Goal: Task Accomplishment & Management: Complete application form

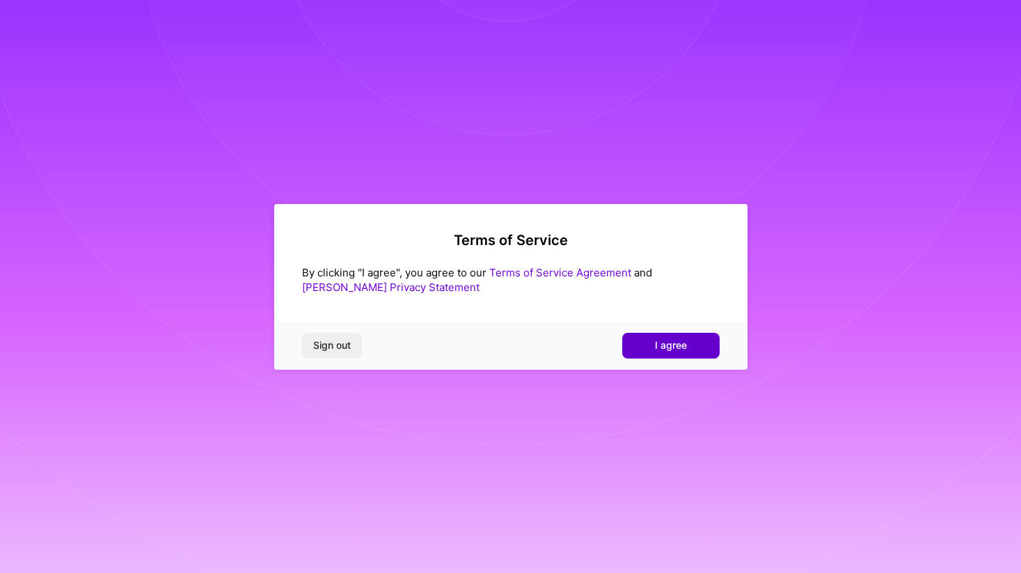
click at [656, 350] on span "I agree" at bounding box center [671, 345] width 32 height 14
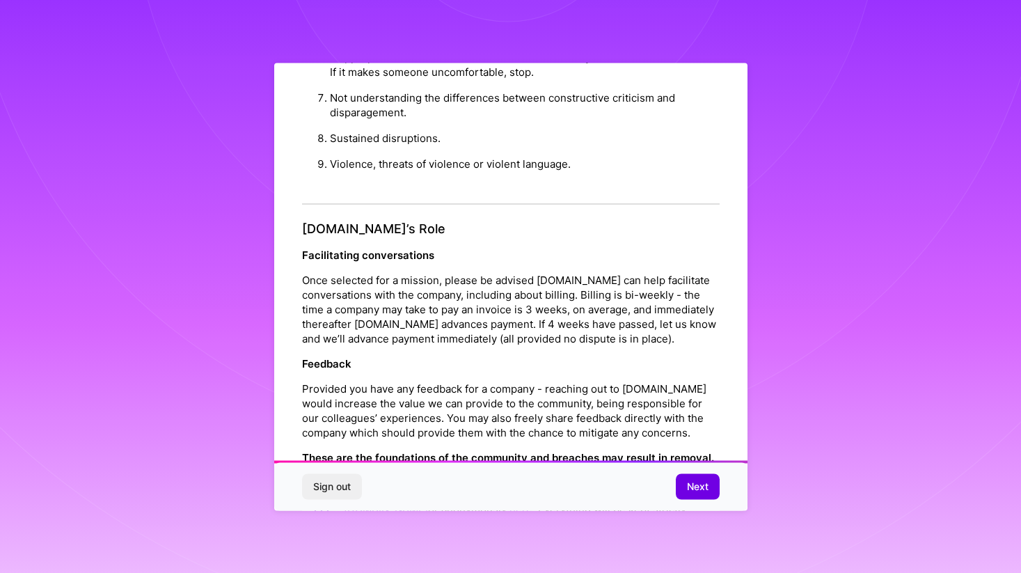
scroll to position [1468, 0]
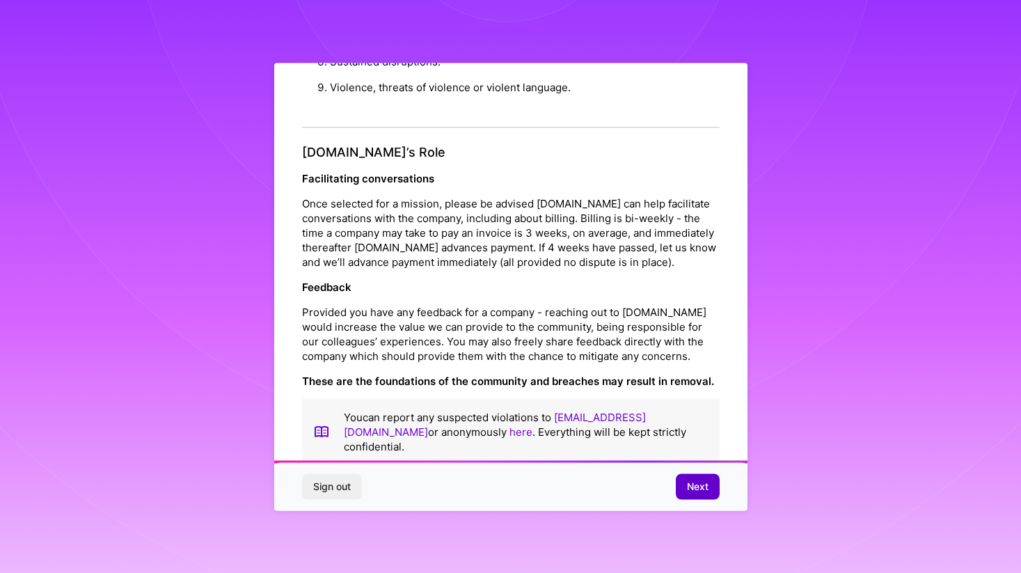
click at [697, 485] on span "Next" at bounding box center [698, 487] width 22 height 14
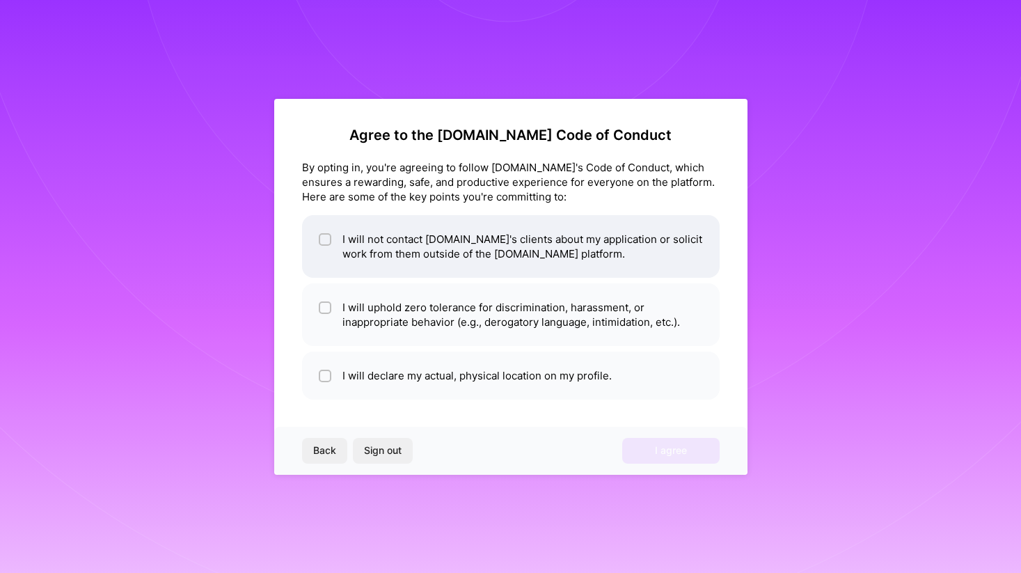
click at [323, 239] on input "checkbox" at bounding box center [327, 240] width 10 height 10
checkbox input "true"
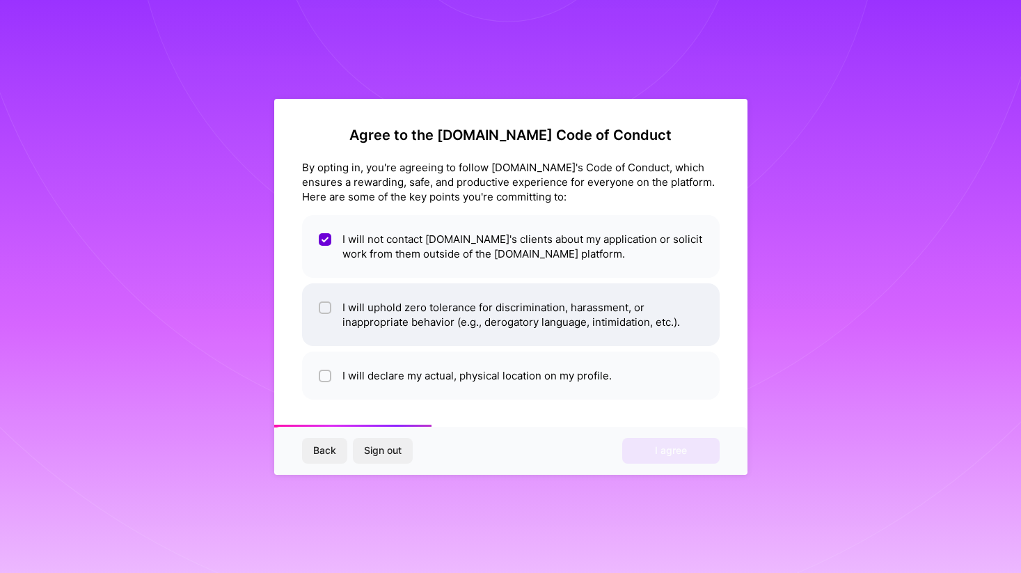
click at [331, 311] on li "I will uphold zero tolerance for discrimination, harassment, or inappropriate b…" at bounding box center [511, 314] width 418 height 63
checkbox input "true"
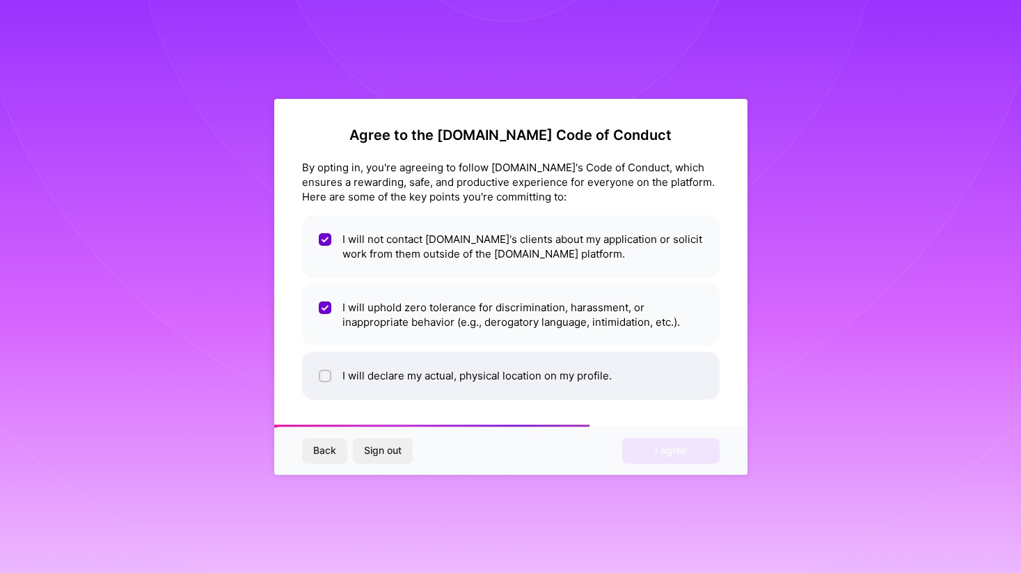
click at [324, 375] on input "checkbox" at bounding box center [327, 377] width 10 height 10
checkbox input "true"
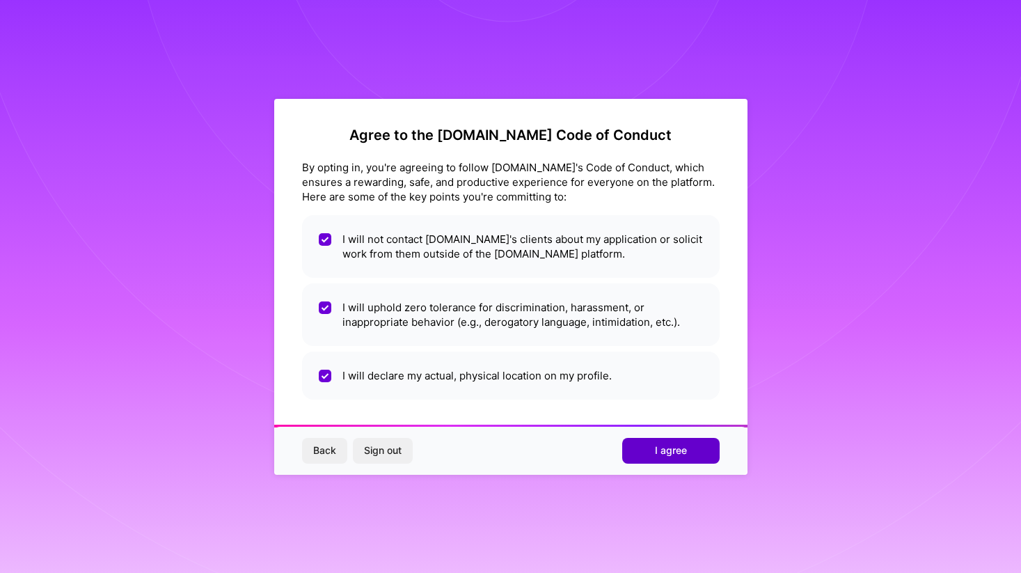
click at [672, 443] on span "I agree" at bounding box center [671, 450] width 32 height 14
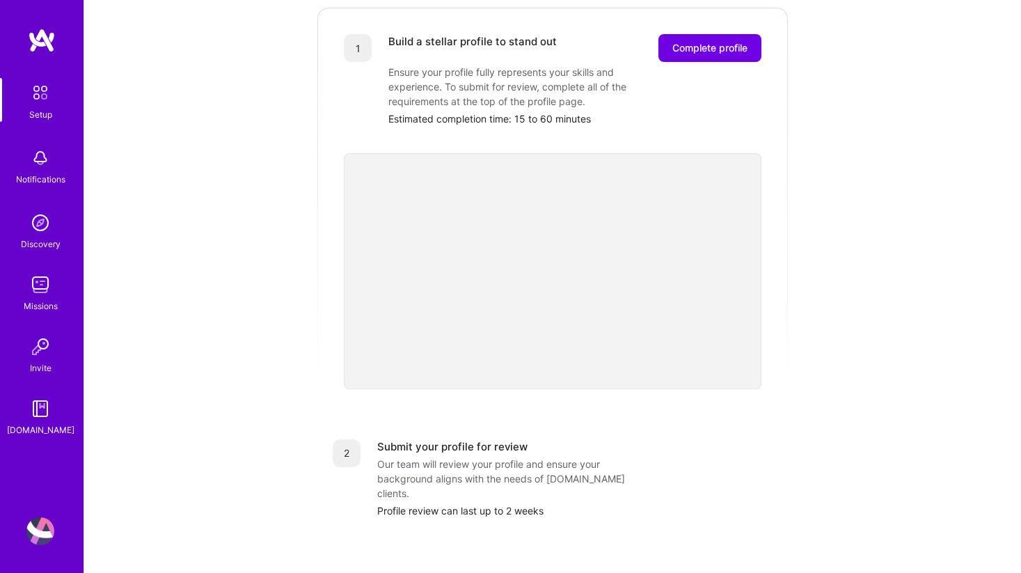
scroll to position [187, 0]
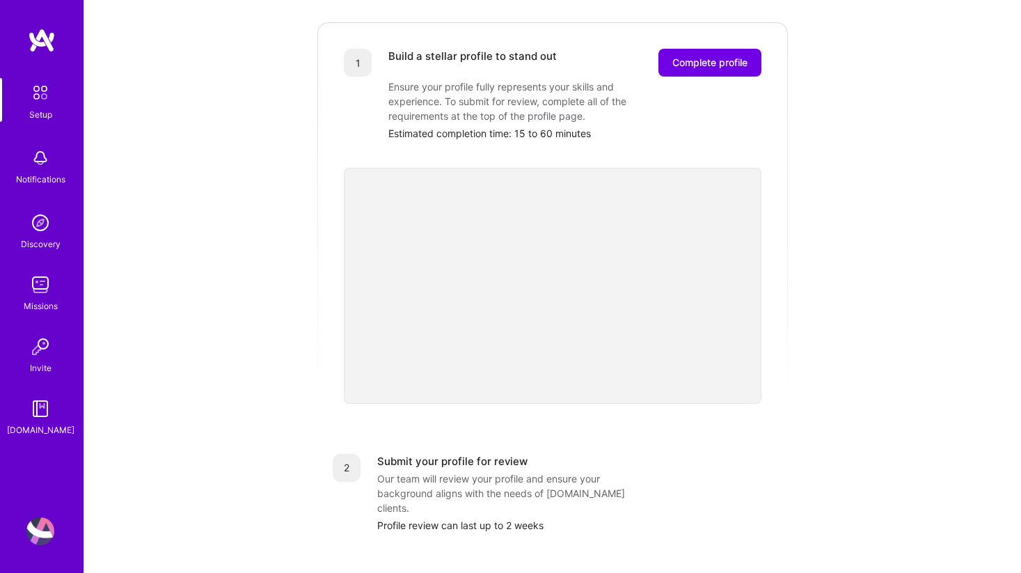
click at [864, 94] on div "Getting started as an [DOMAIN_NAME] Builder Complete the steps below to request…" at bounding box center [552, 356] width 863 height 1067
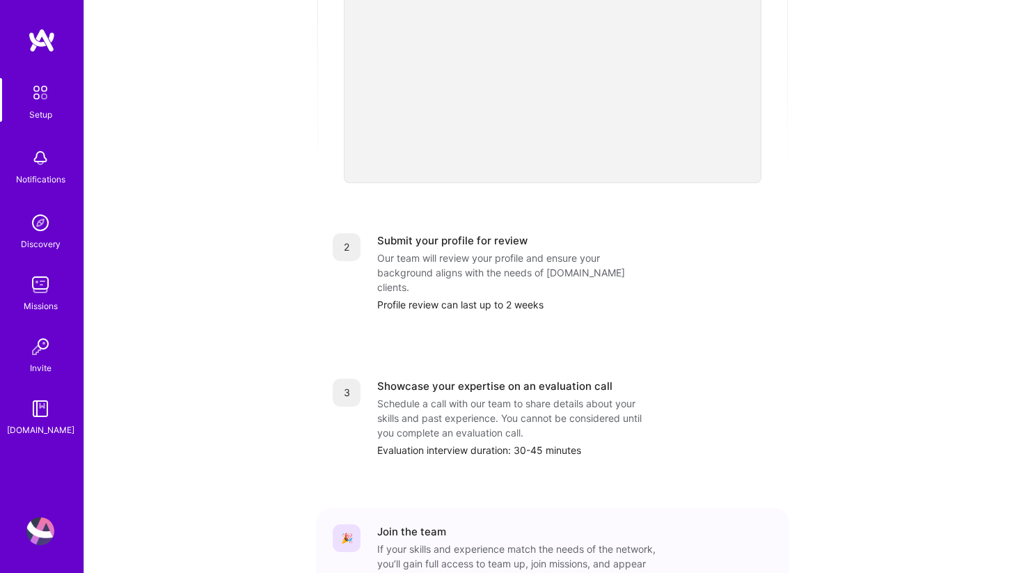
scroll to position [485, 0]
